Goal: Information Seeking & Learning: Learn about a topic

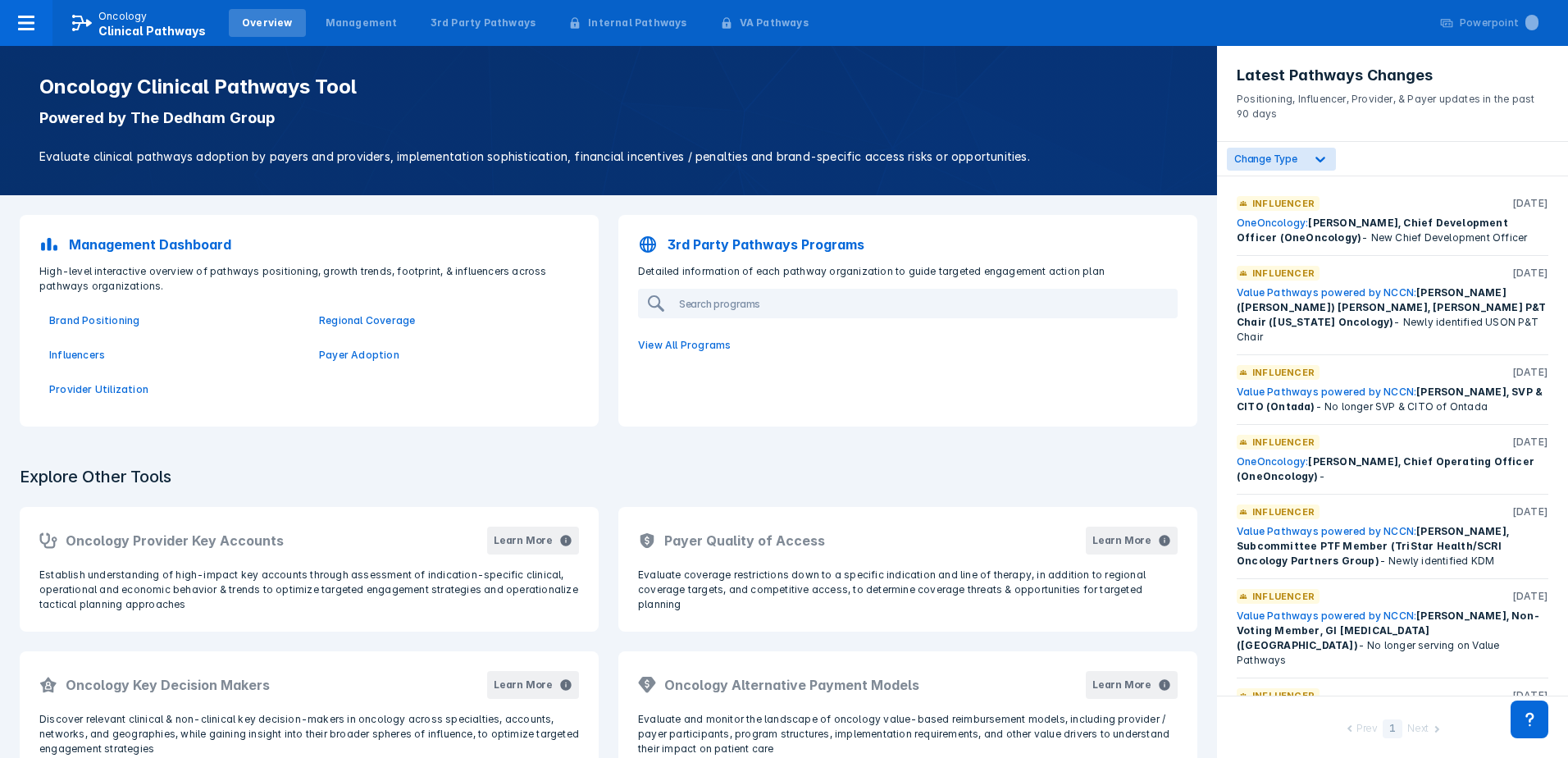
click at [162, 244] on p "Management Dashboard" at bounding box center [149, 244] width 162 height 20
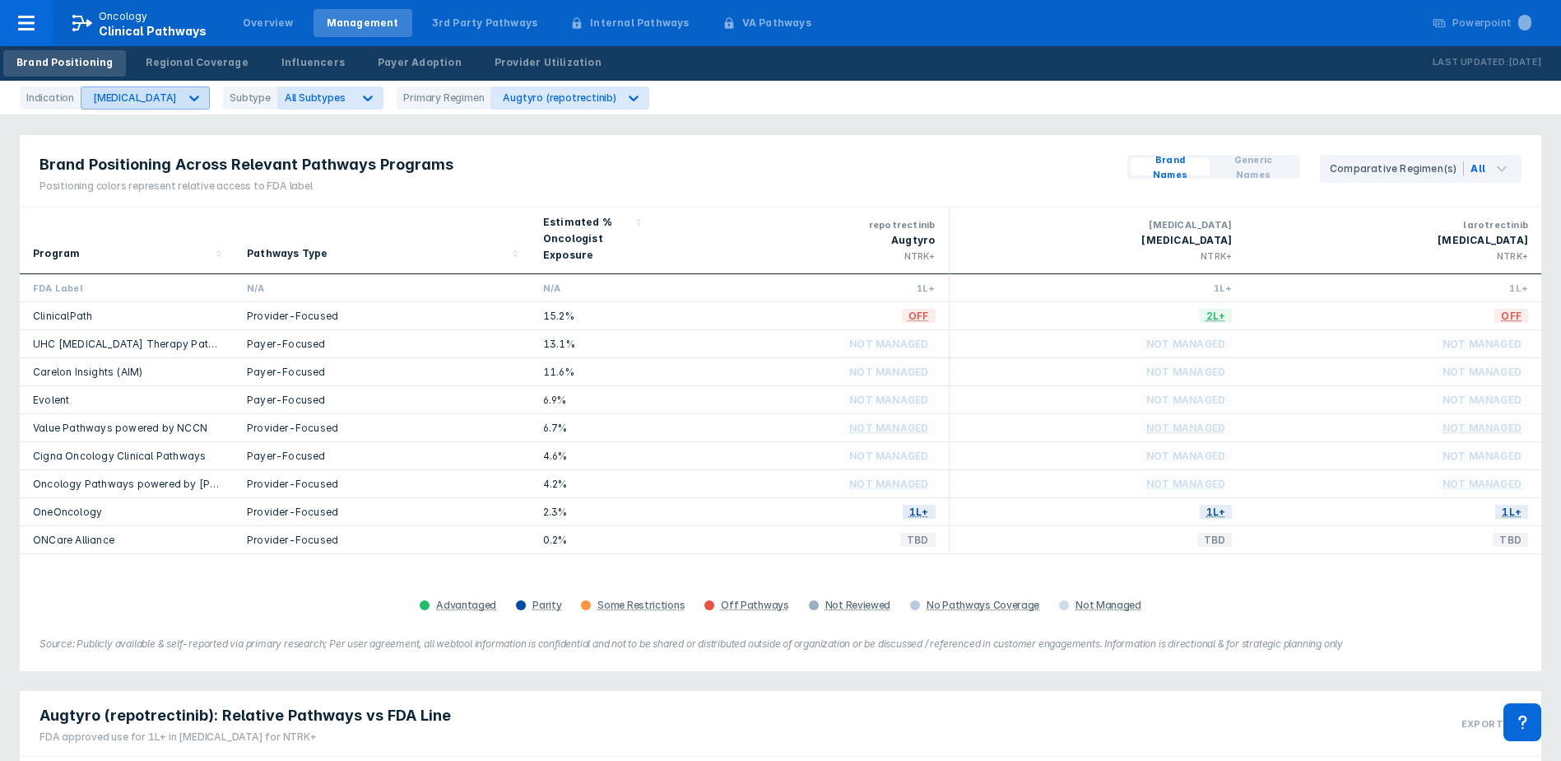
click at [186, 95] on icon at bounding box center [194, 98] width 16 height 16
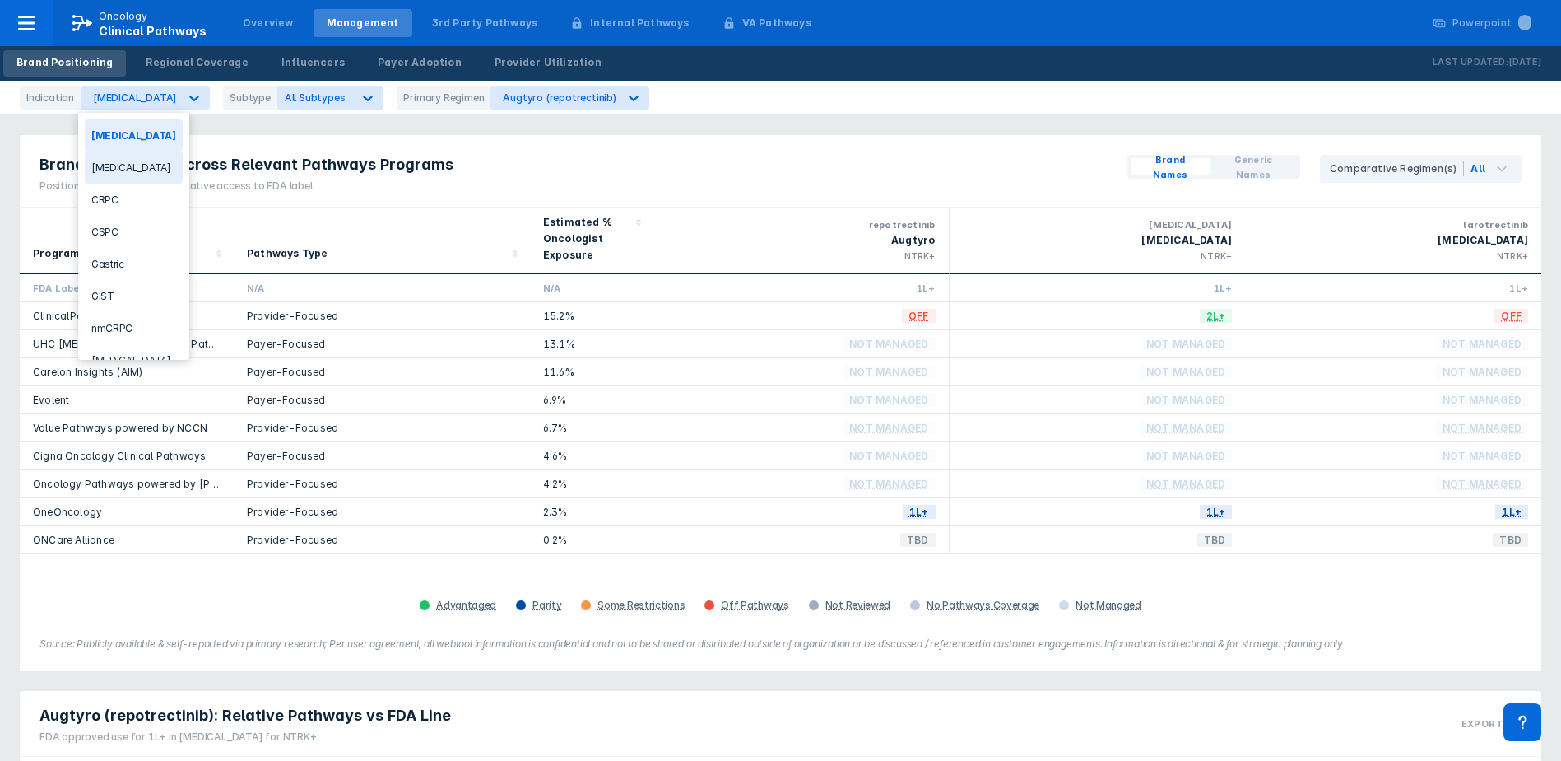
scroll to position [55, 0]
click at [125, 297] on div "[MEDICAL_DATA]" at bounding box center [134, 305] width 98 height 32
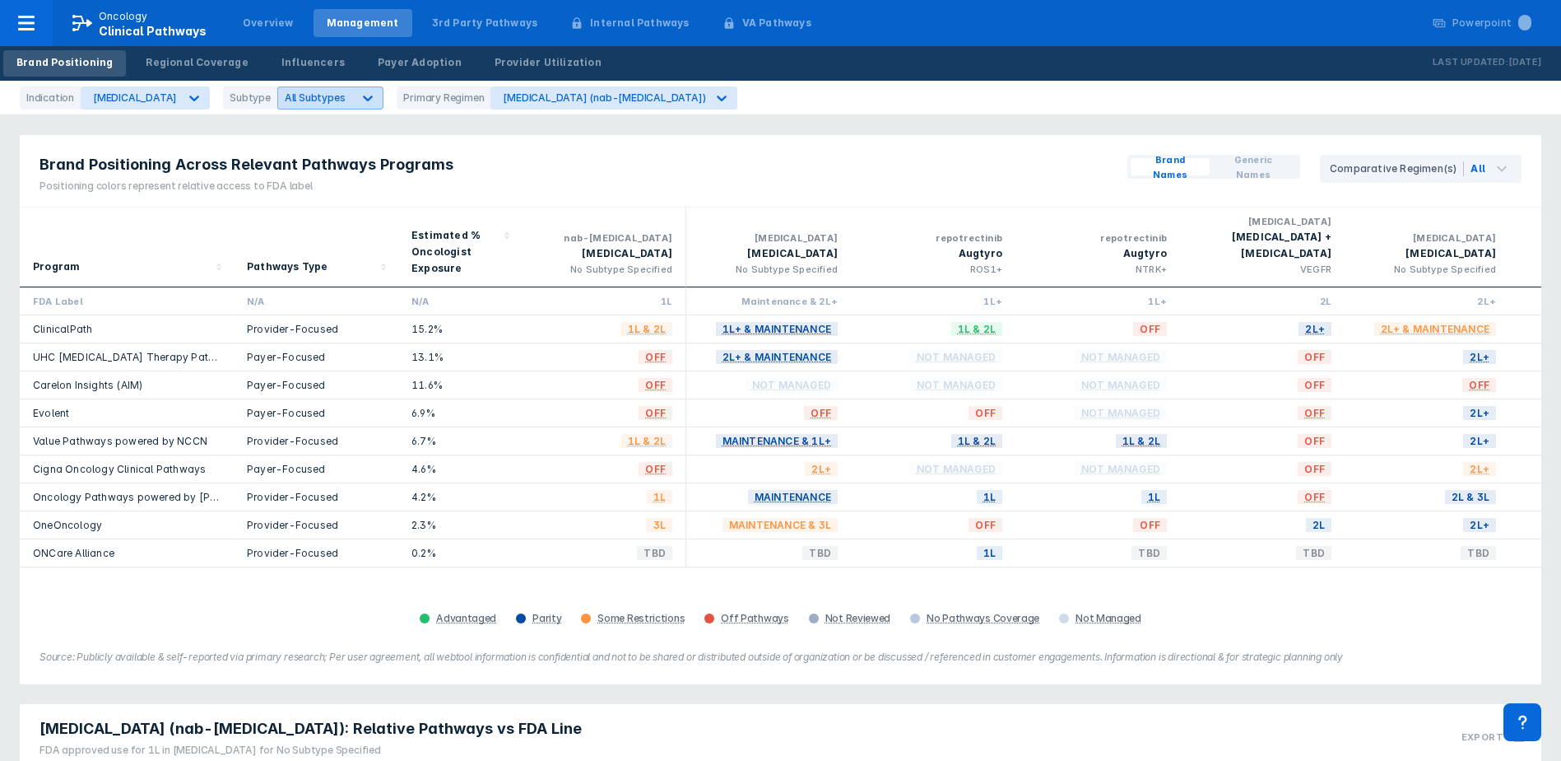
click at [364, 97] on icon at bounding box center [369, 98] width 10 height 6
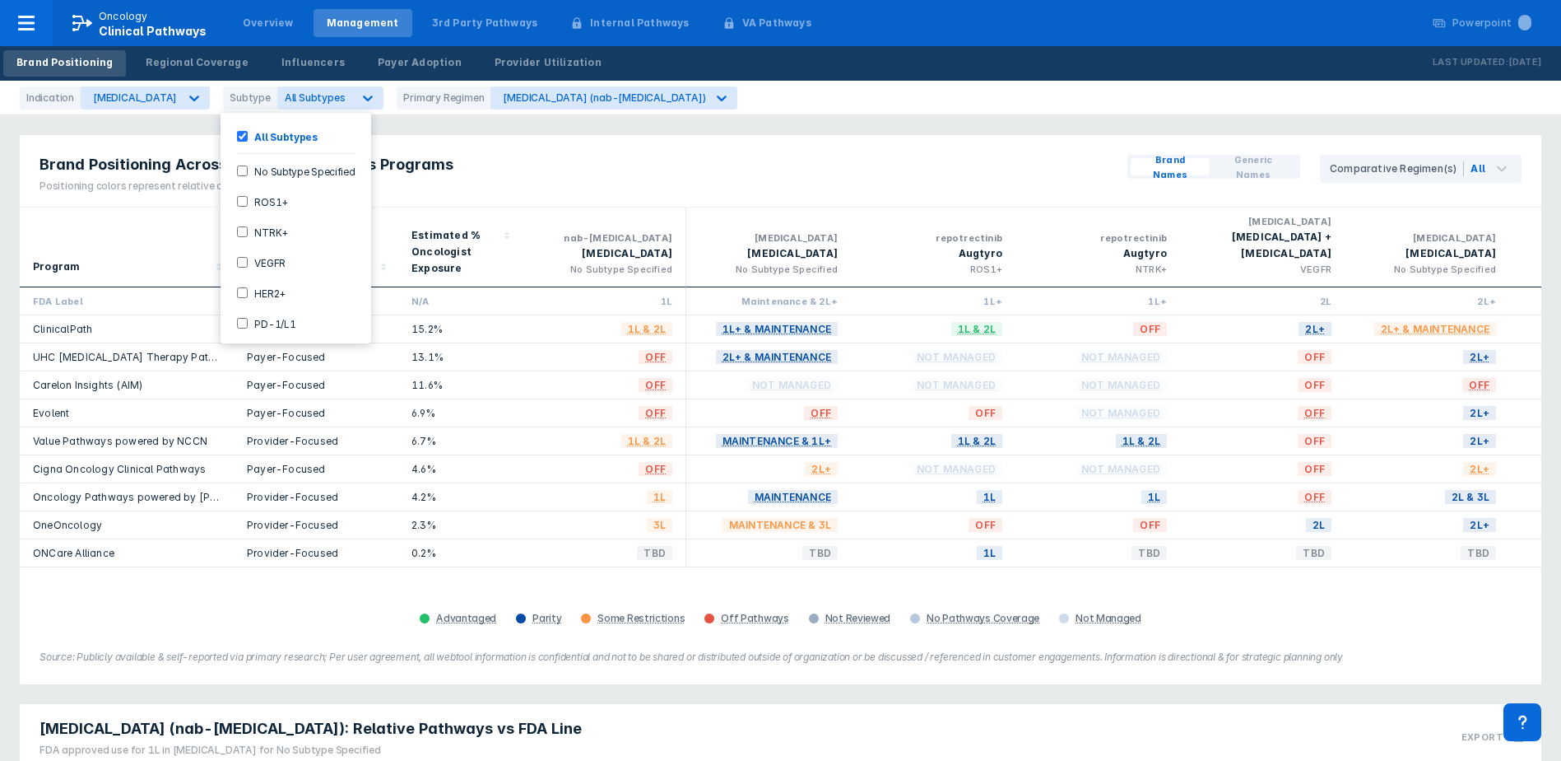
click at [243, 173] on Specified-checkbox "No Subtype Specified" at bounding box center [242, 170] width 11 height 11
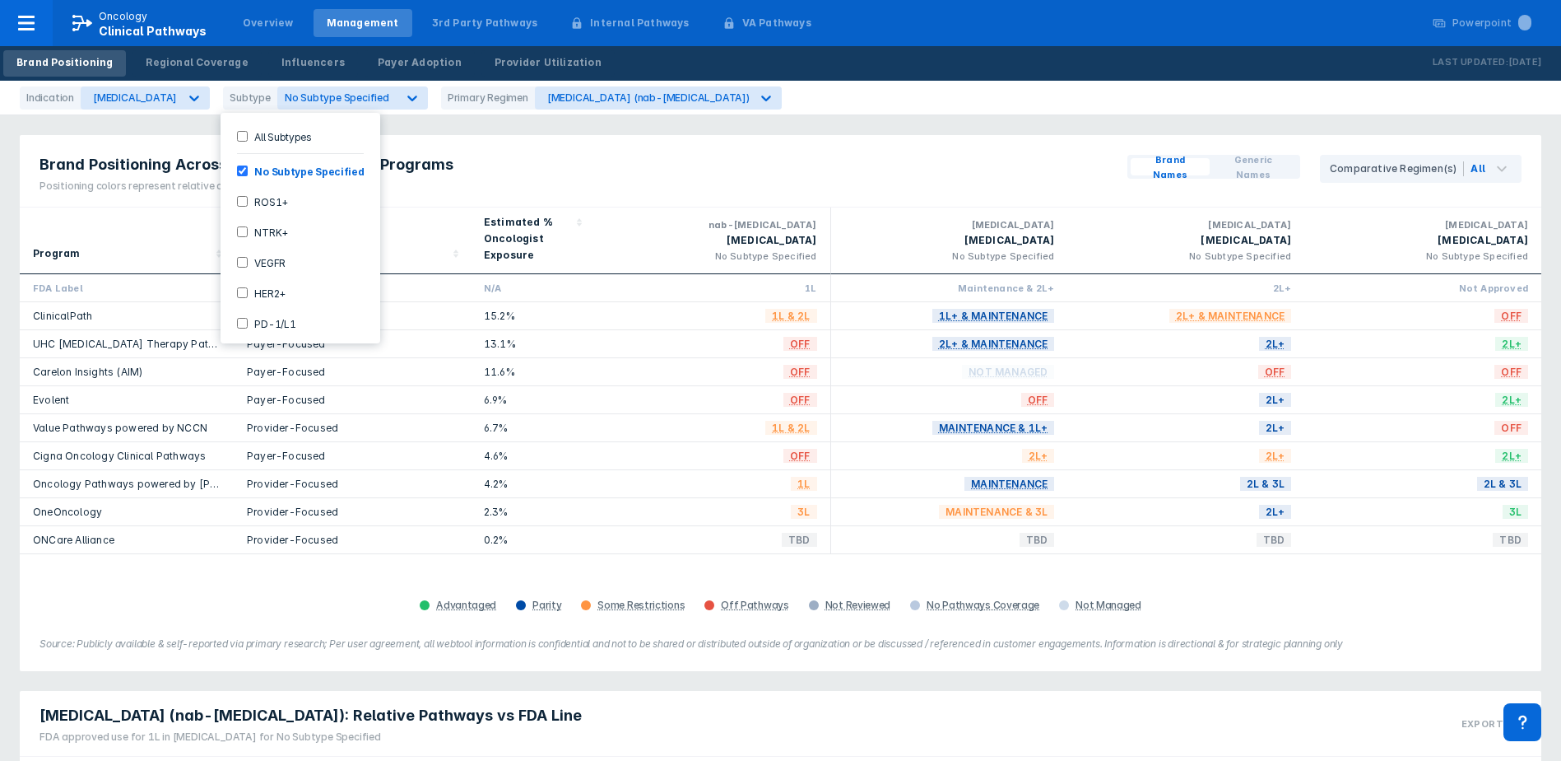
click at [612, 153] on div "Brand Positioning Across Relevant Pathways Programs Positioning colors represen…" at bounding box center [781, 171] width 1522 height 72
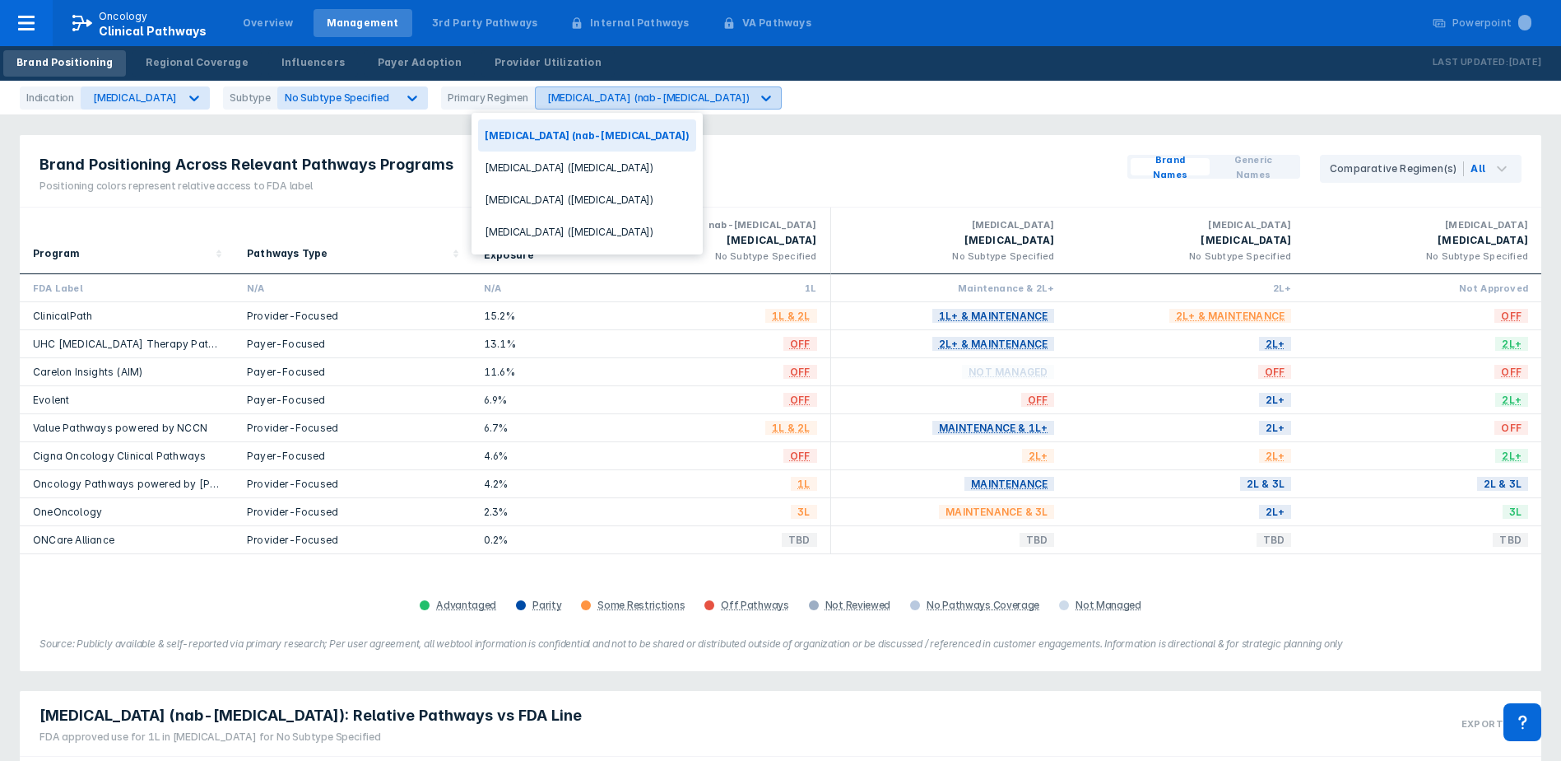
click at [606, 89] on div "[MEDICAL_DATA] (nab-[MEDICAL_DATA])" at bounding box center [643, 97] width 215 height 21
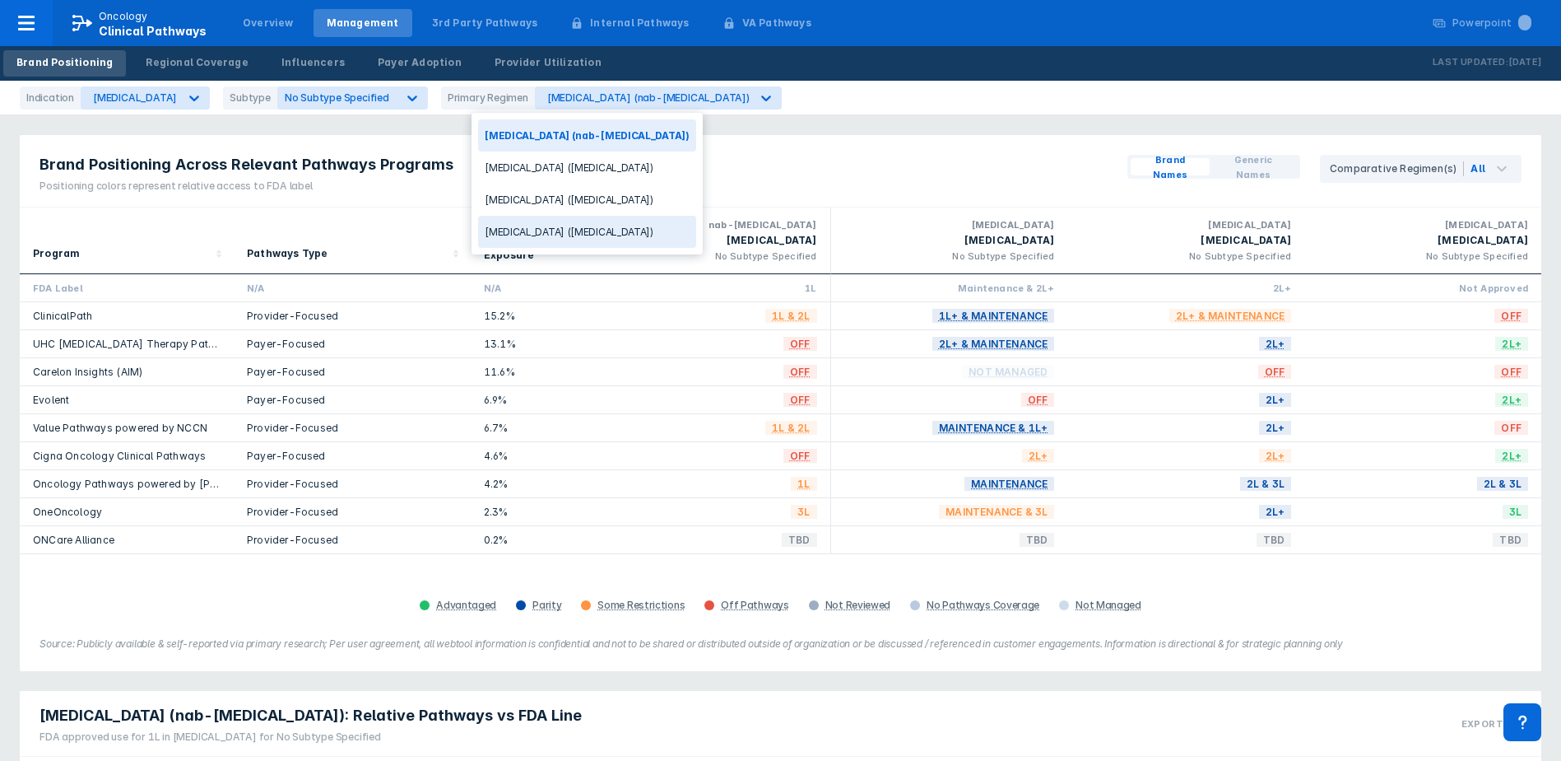
click at [551, 230] on div "[MEDICAL_DATA] ([MEDICAL_DATA])" at bounding box center [587, 232] width 218 height 32
